Goal: Transaction & Acquisition: Purchase product/service

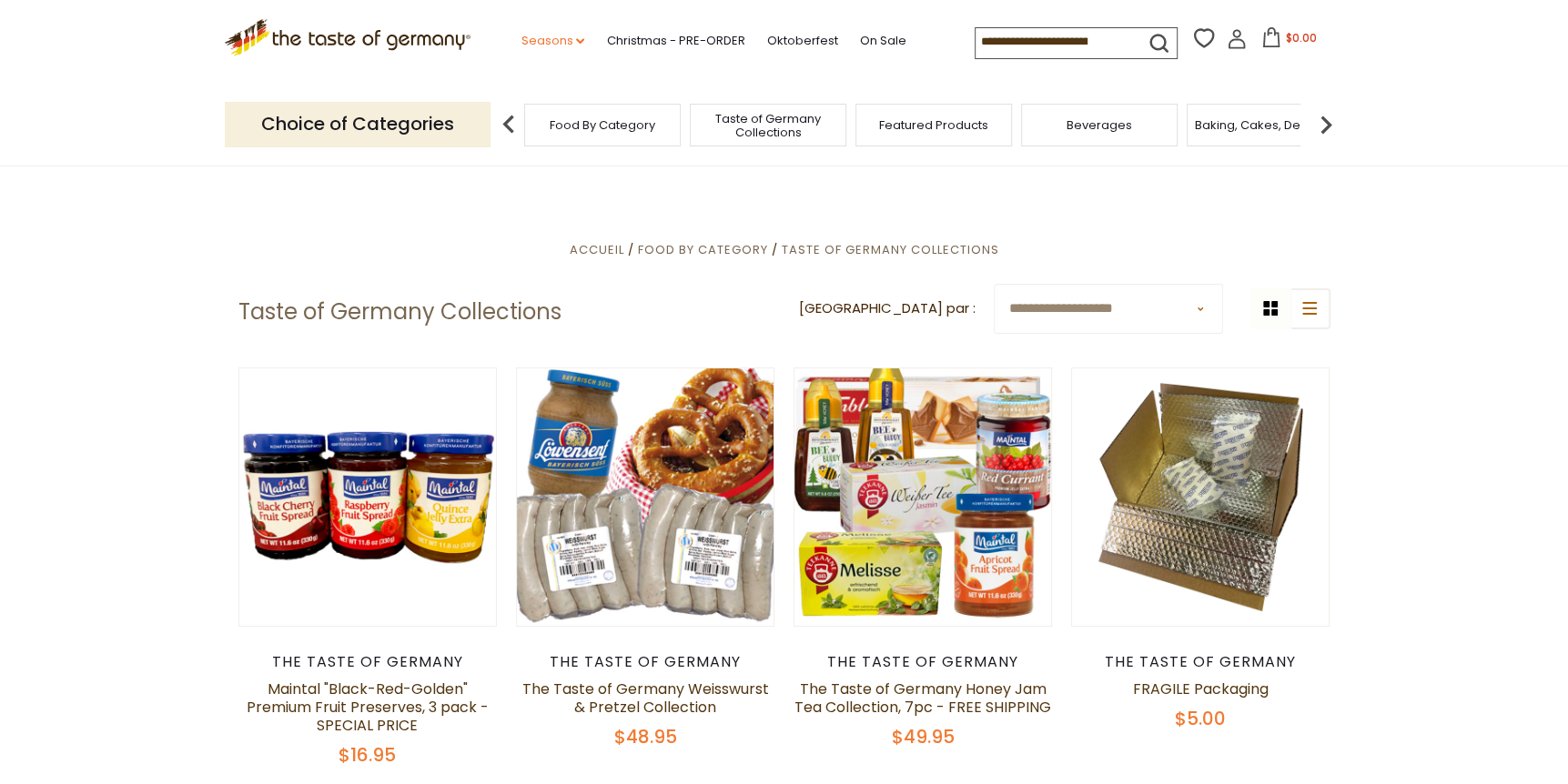
click at [558, 40] on link "Seasons dropdown_arrow" at bounding box center [552, 41] width 64 height 20
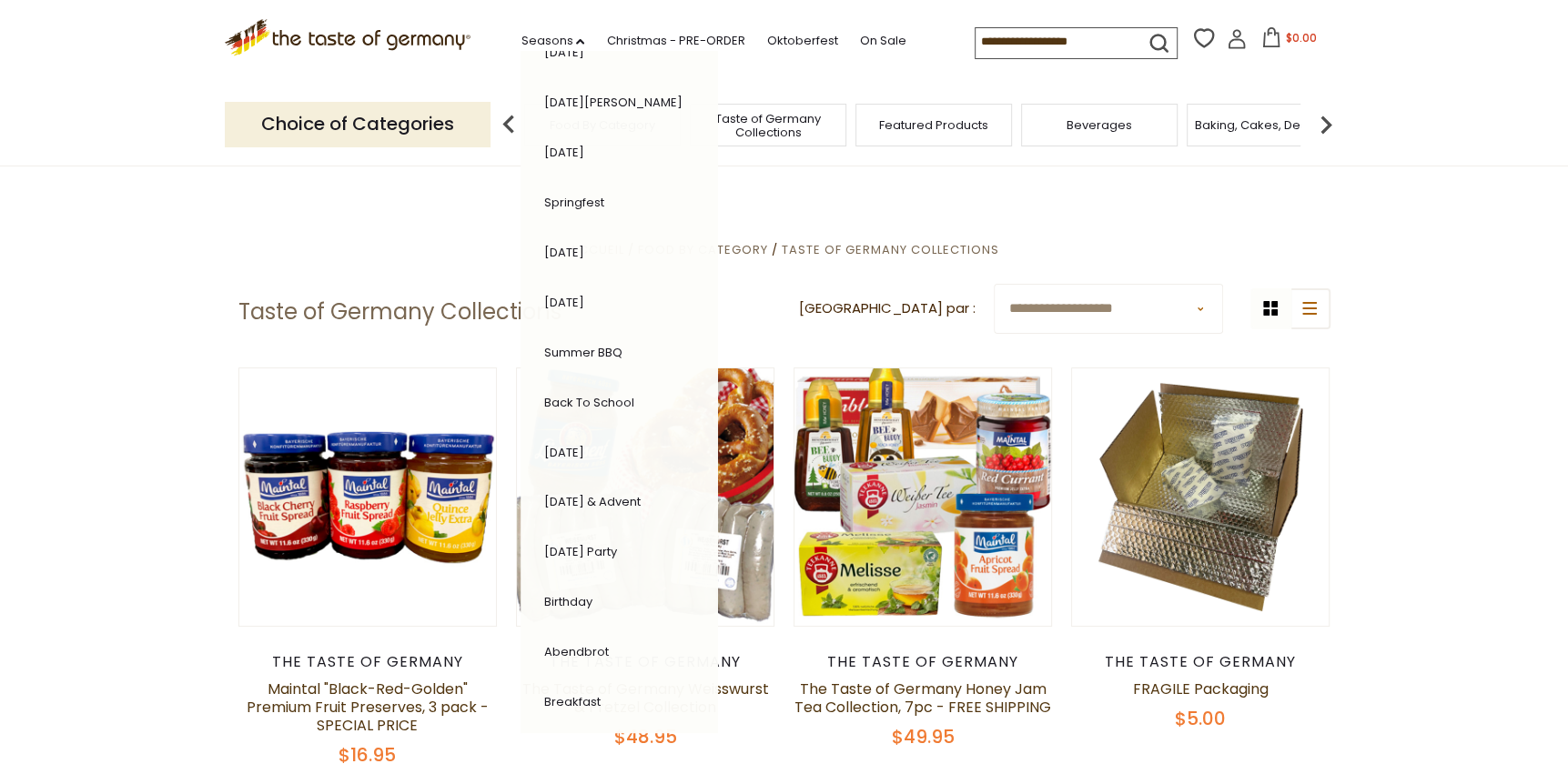
scroll to position [241, 0]
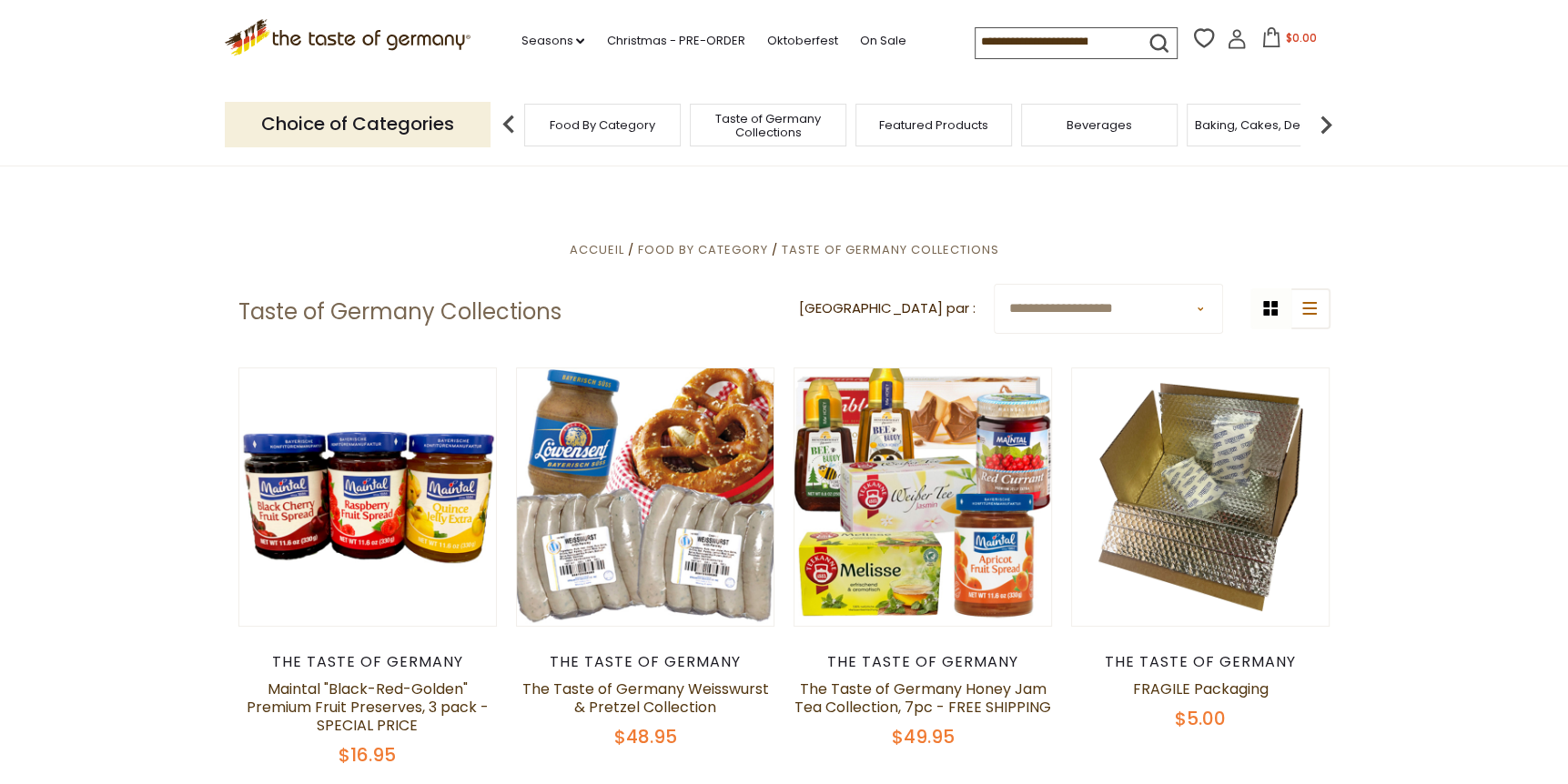
click at [443, 123] on p "Choice of Categories" at bounding box center [357, 123] width 266 height 45
click at [747, 123] on span "Taste of Germany Collections" at bounding box center [768, 125] width 145 height 27
click at [1322, 131] on img at bounding box center [1325, 124] width 37 height 37
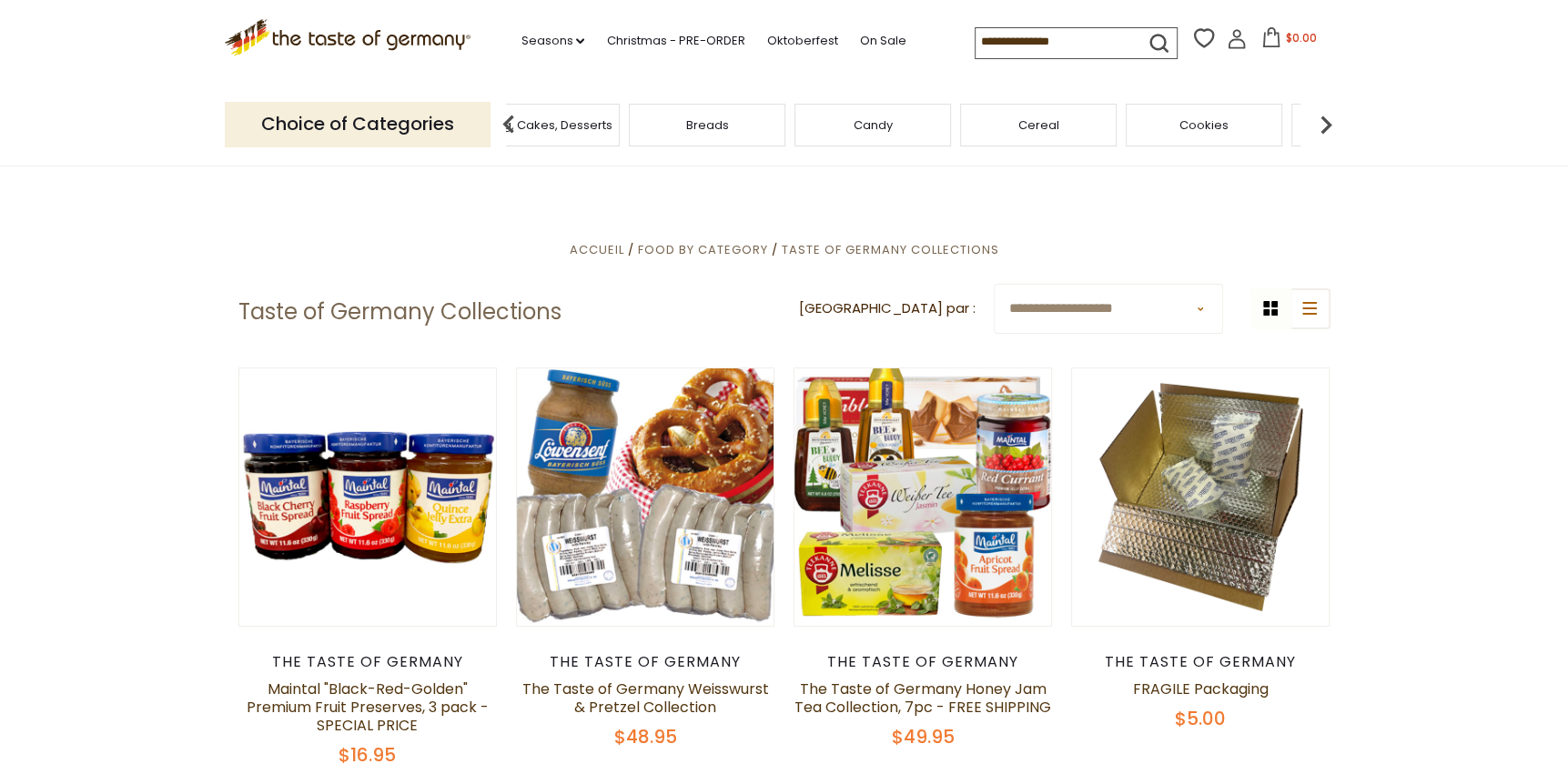
click at [1322, 131] on img at bounding box center [1325, 124] width 37 height 37
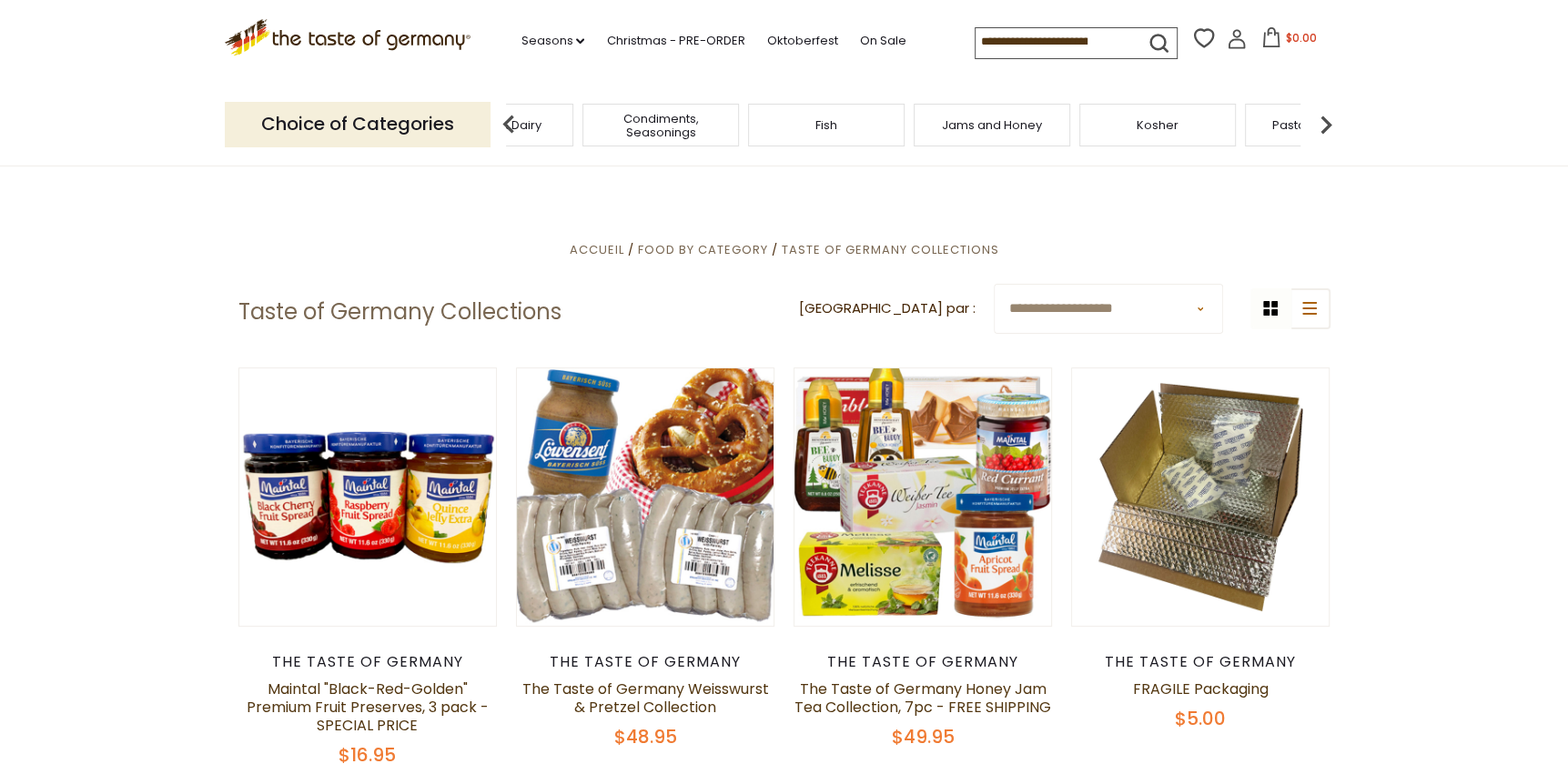
click at [1322, 131] on img at bounding box center [1325, 124] width 37 height 37
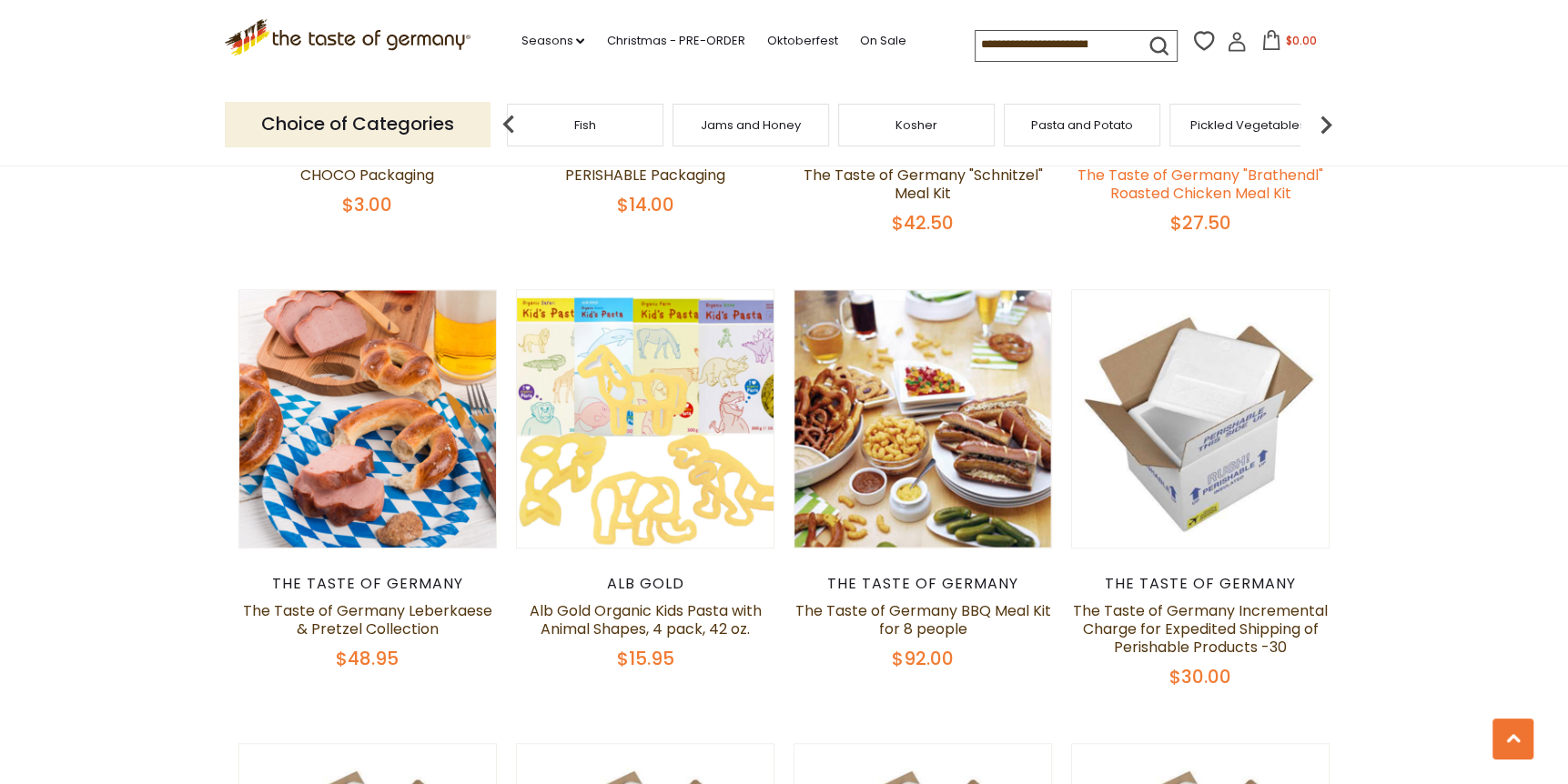
scroll to position [1001, 0]
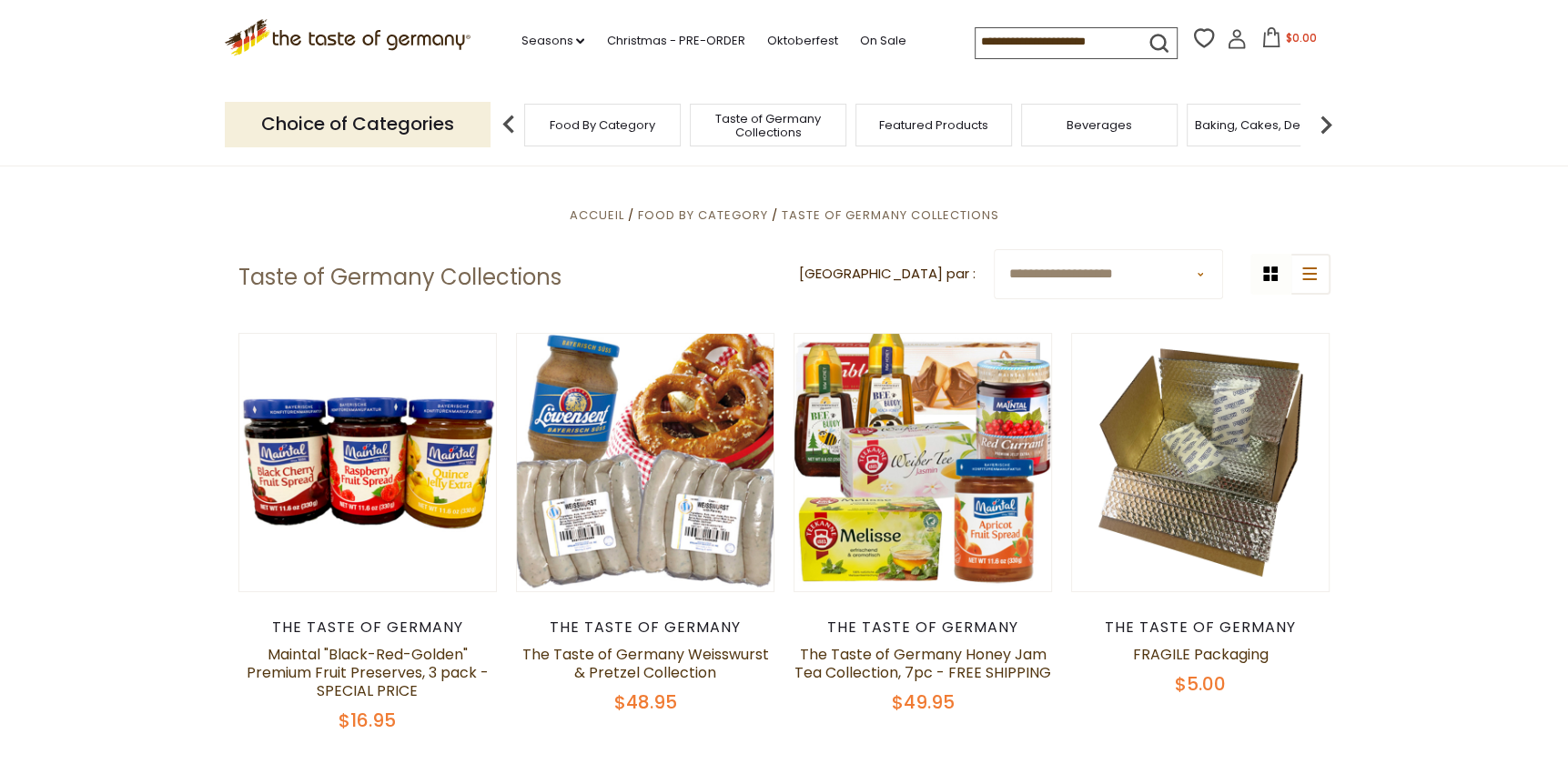
scroll to position [28, 0]
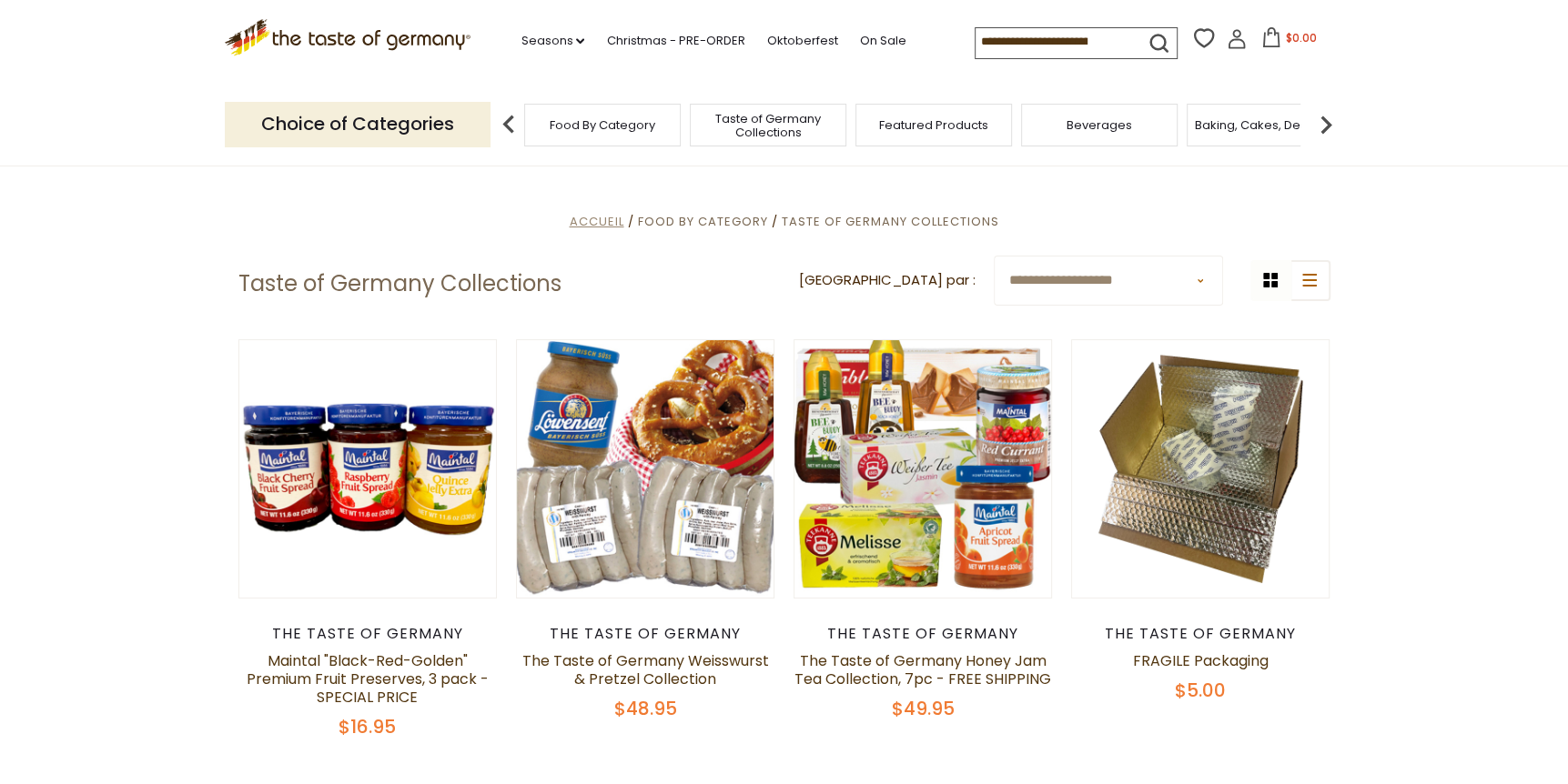
click at [609, 217] on span "Accueil" at bounding box center [596, 221] width 55 height 17
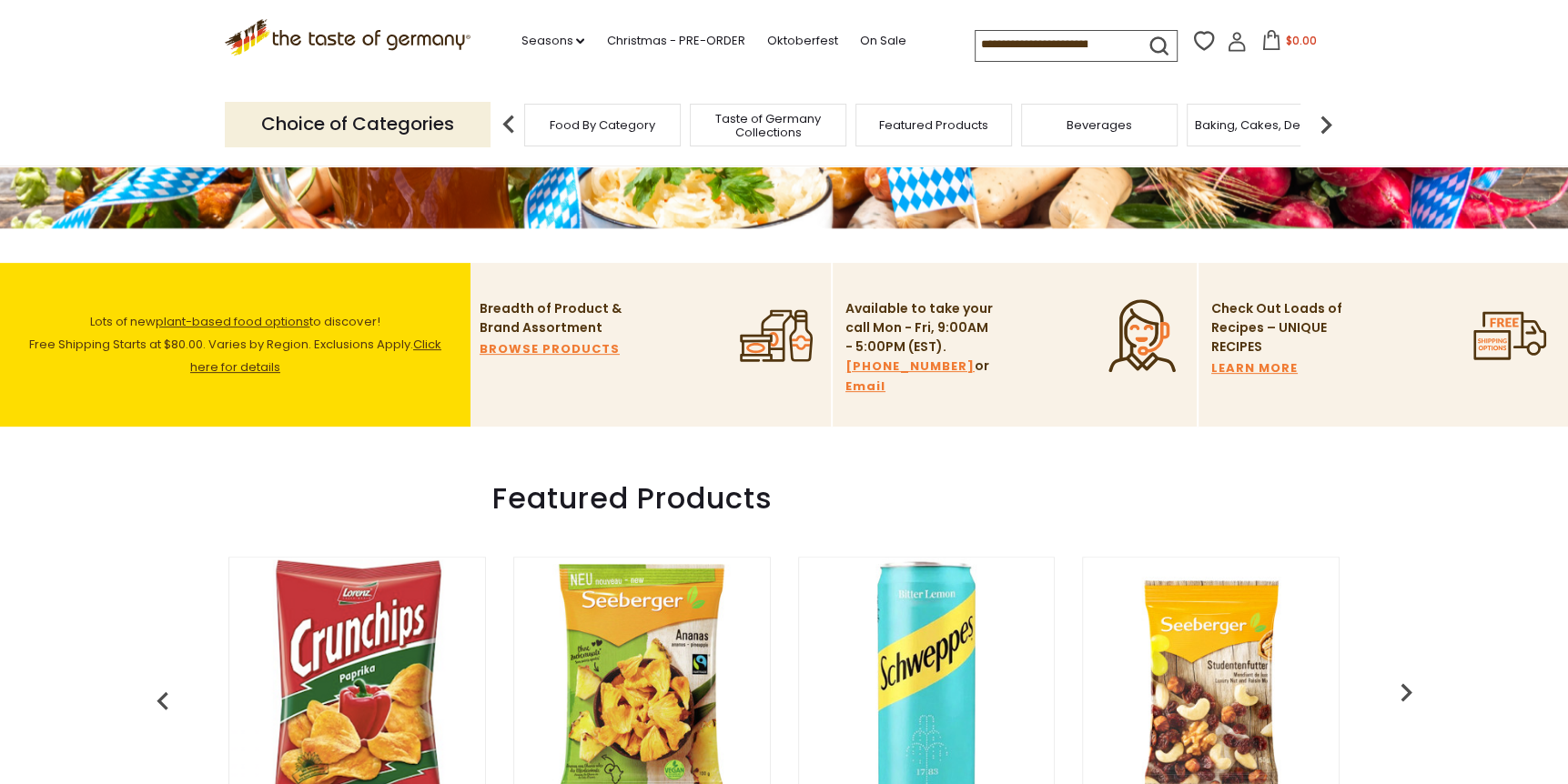
scroll to position [425, 0]
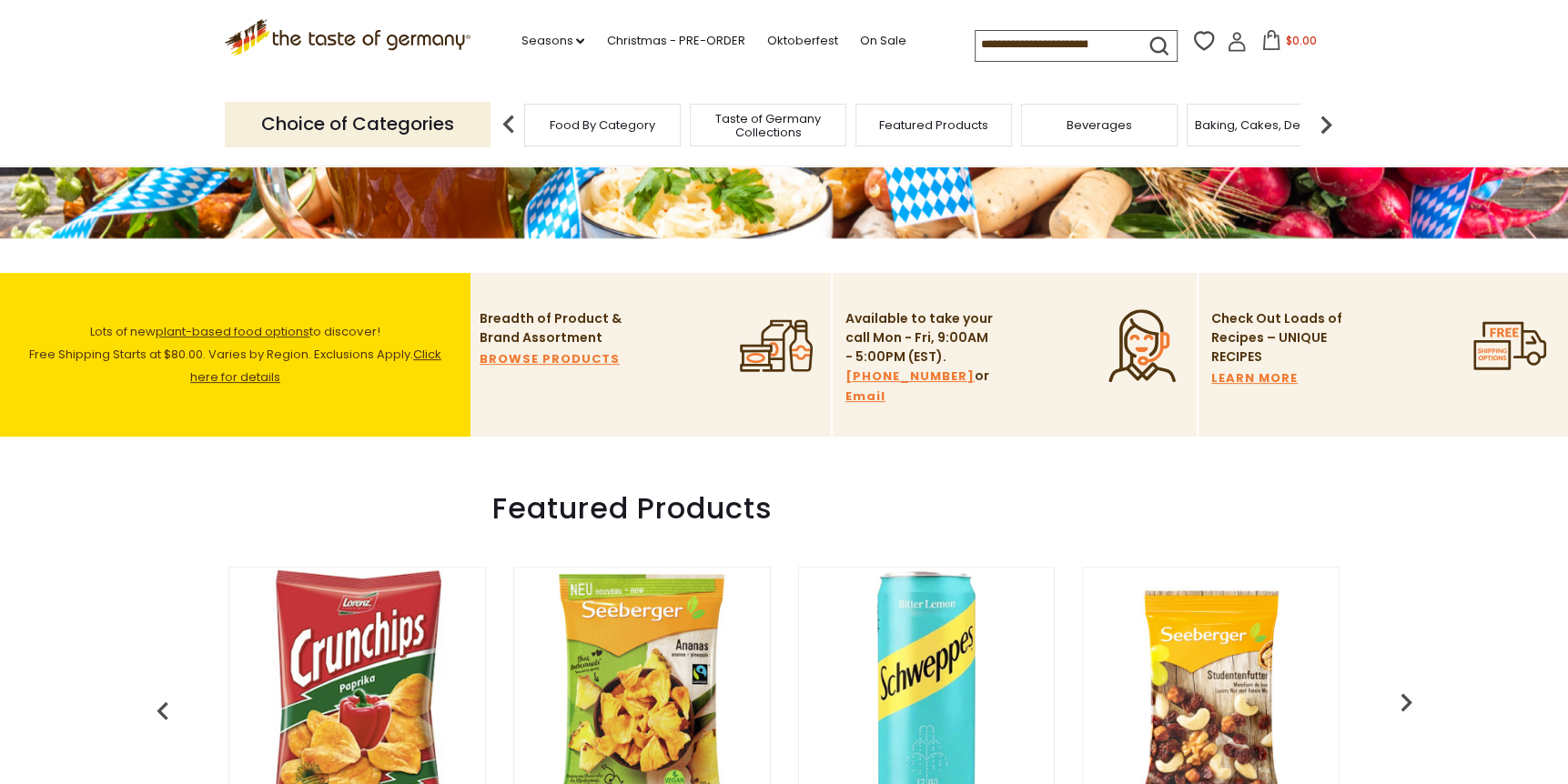
click at [1323, 122] on img at bounding box center [1325, 124] width 37 height 37
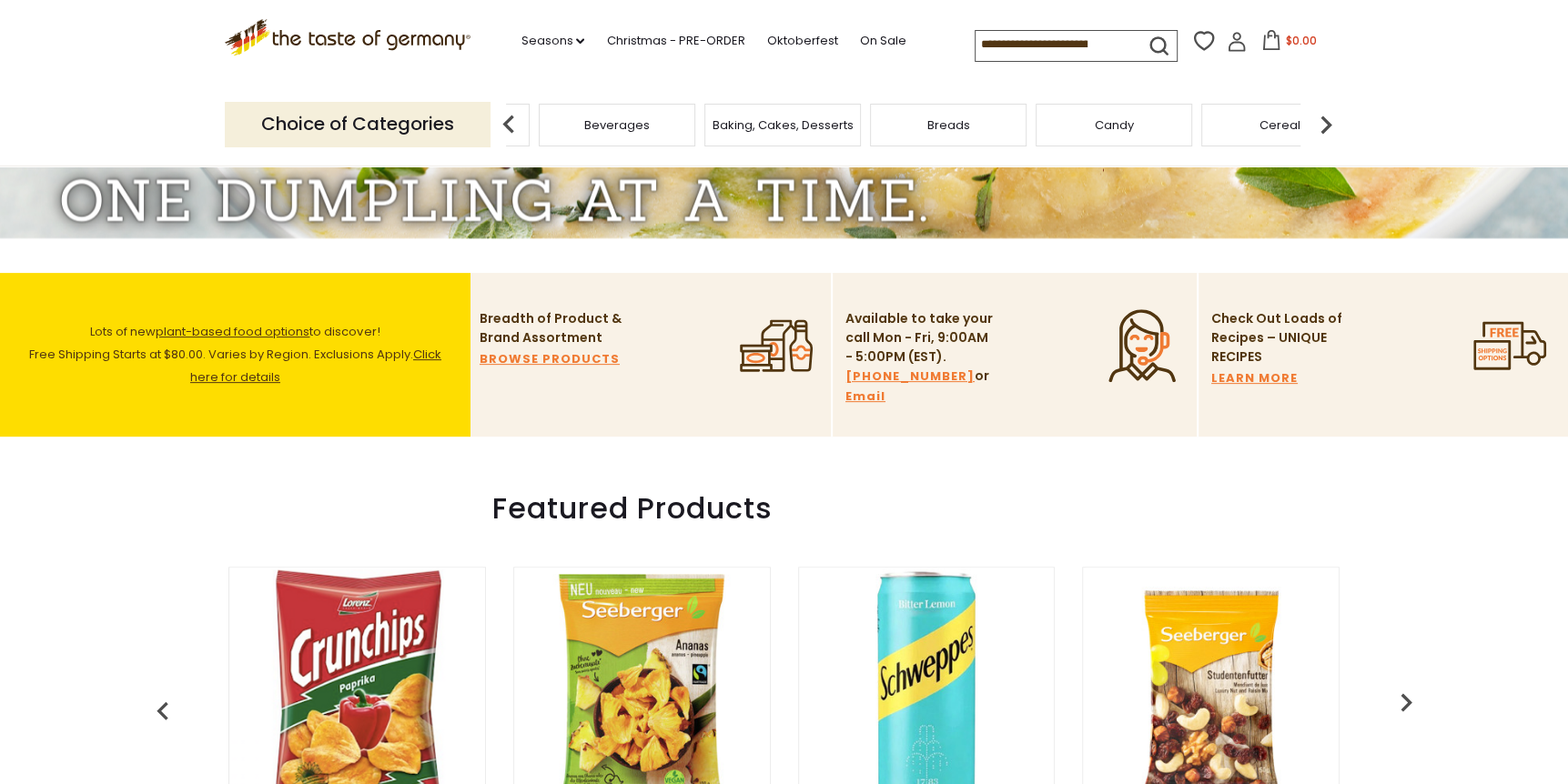
click at [1323, 122] on img at bounding box center [1325, 124] width 37 height 37
click at [922, 141] on div "Coffee, Cocoa & Tea" at bounding box center [886, 124] width 156 height 43
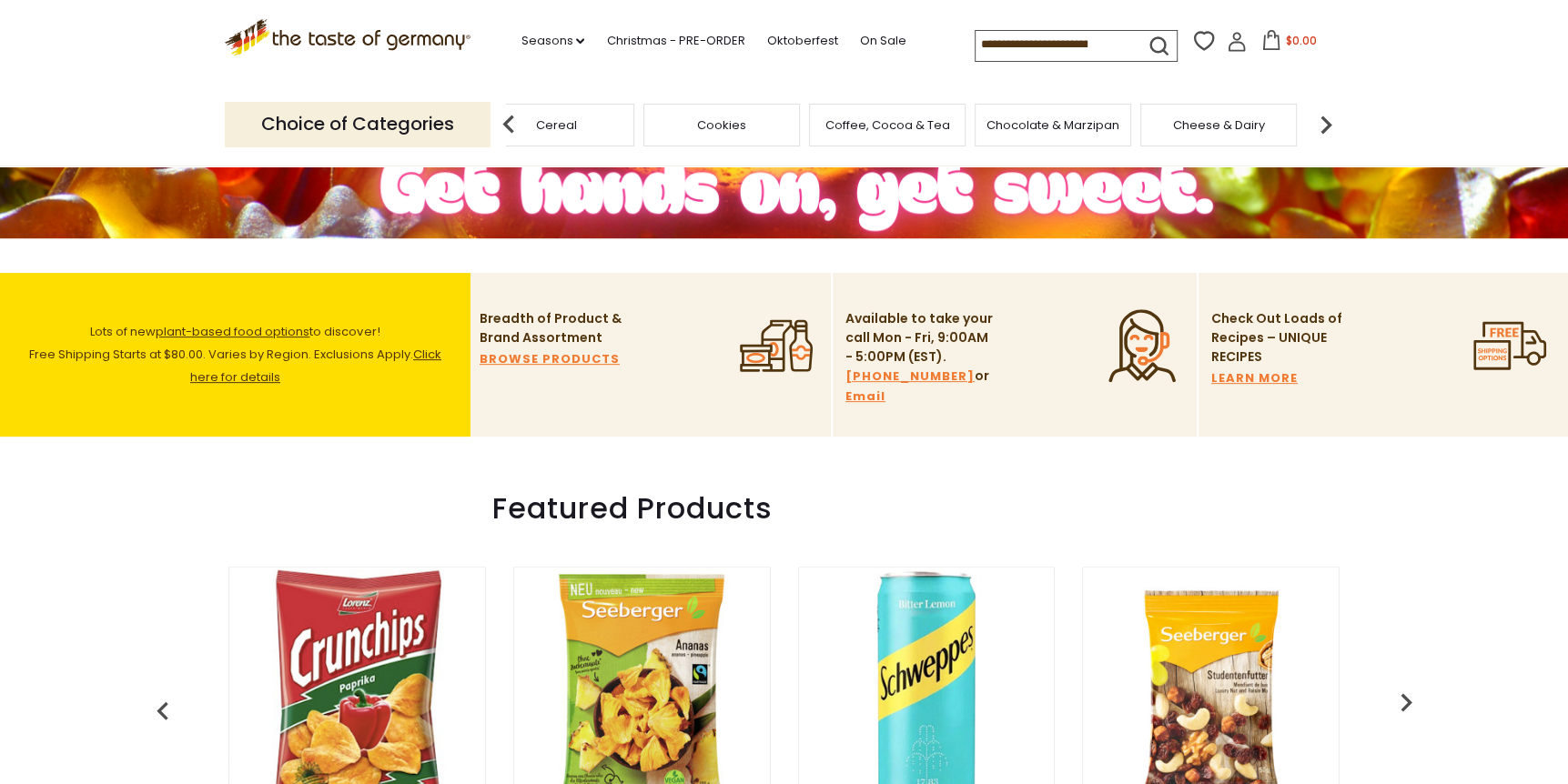
click at [885, 140] on div "Coffee, Cocoa & Tea" at bounding box center [886, 124] width 156 height 43
drag, startPoint x: 885, startPoint y: 140, endPoint x: 702, endPoint y: 133, distance: 183.1
drag, startPoint x: 702, startPoint y: 133, endPoint x: 856, endPoint y: 128, distance: 154.1
click at [856, 128] on span "Coffee, Cocoa & Tea" at bounding box center [882, 125] width 124 height 14
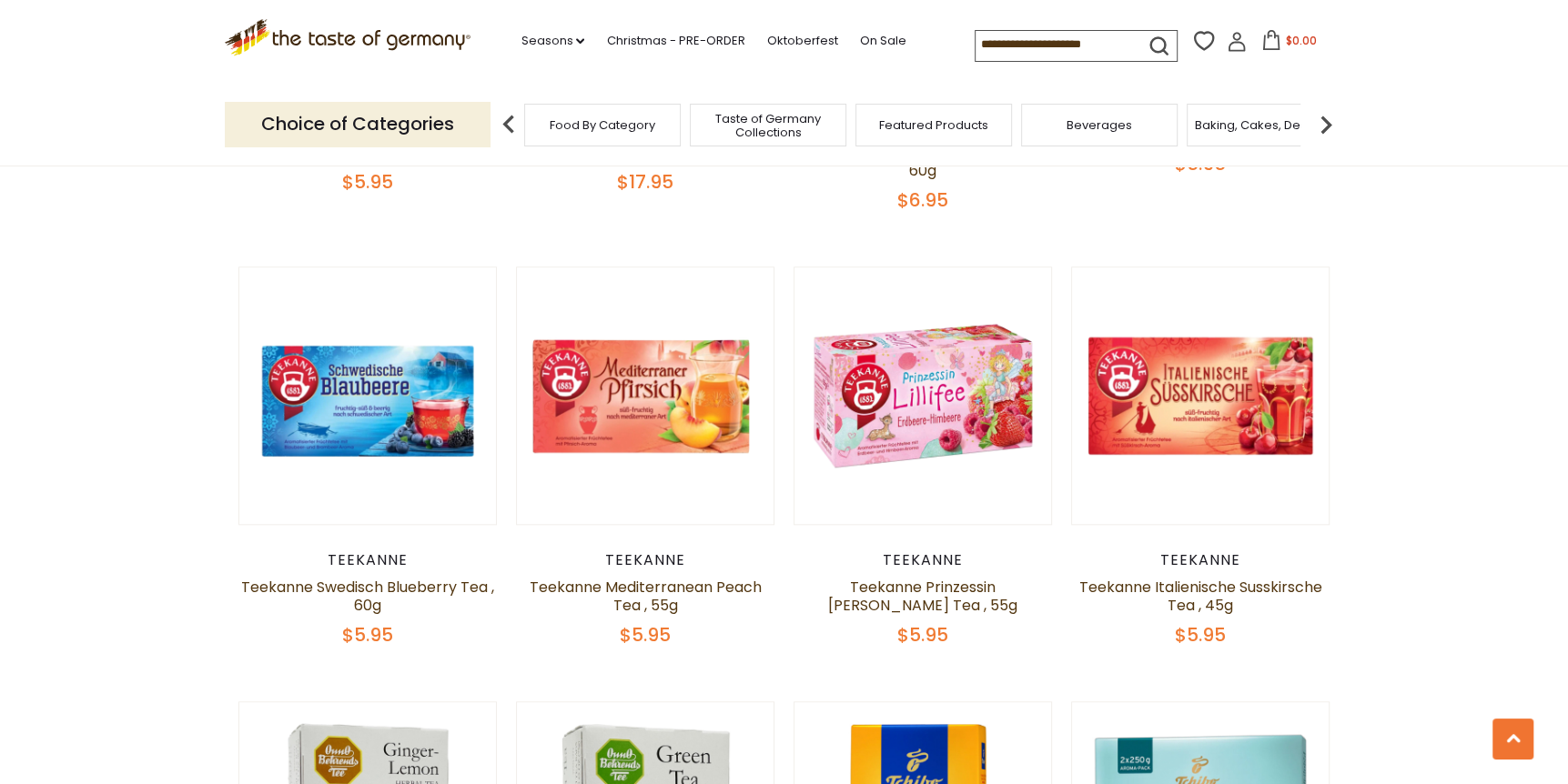
scroll to position [5435, 0]
